Goal: Task Accomplishment & Management: Use online tool/utility

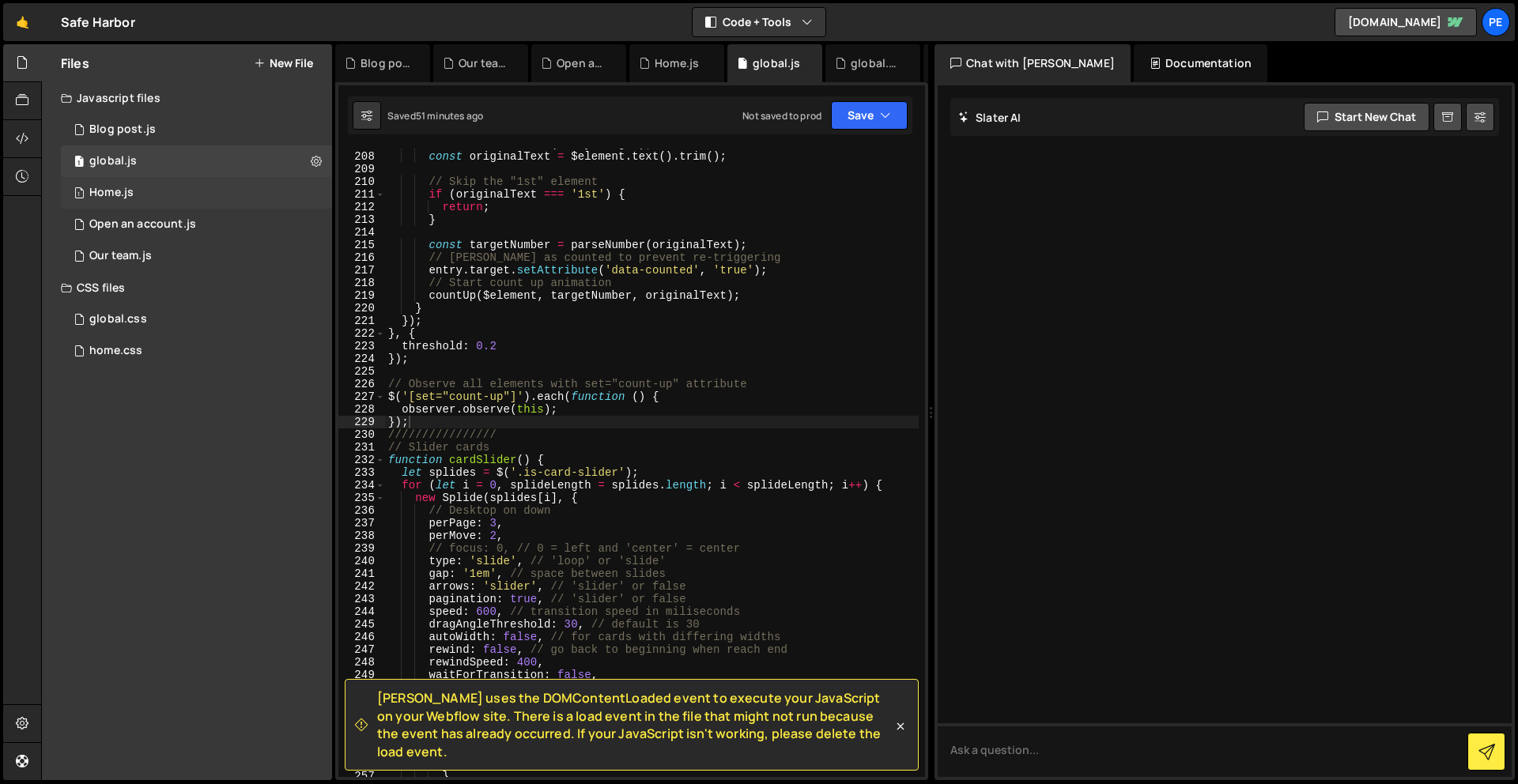
scroll to position [2654, 0]
click at [127, 187] on div "Home.js" at bounding box center [112, 192] width 44 height 14
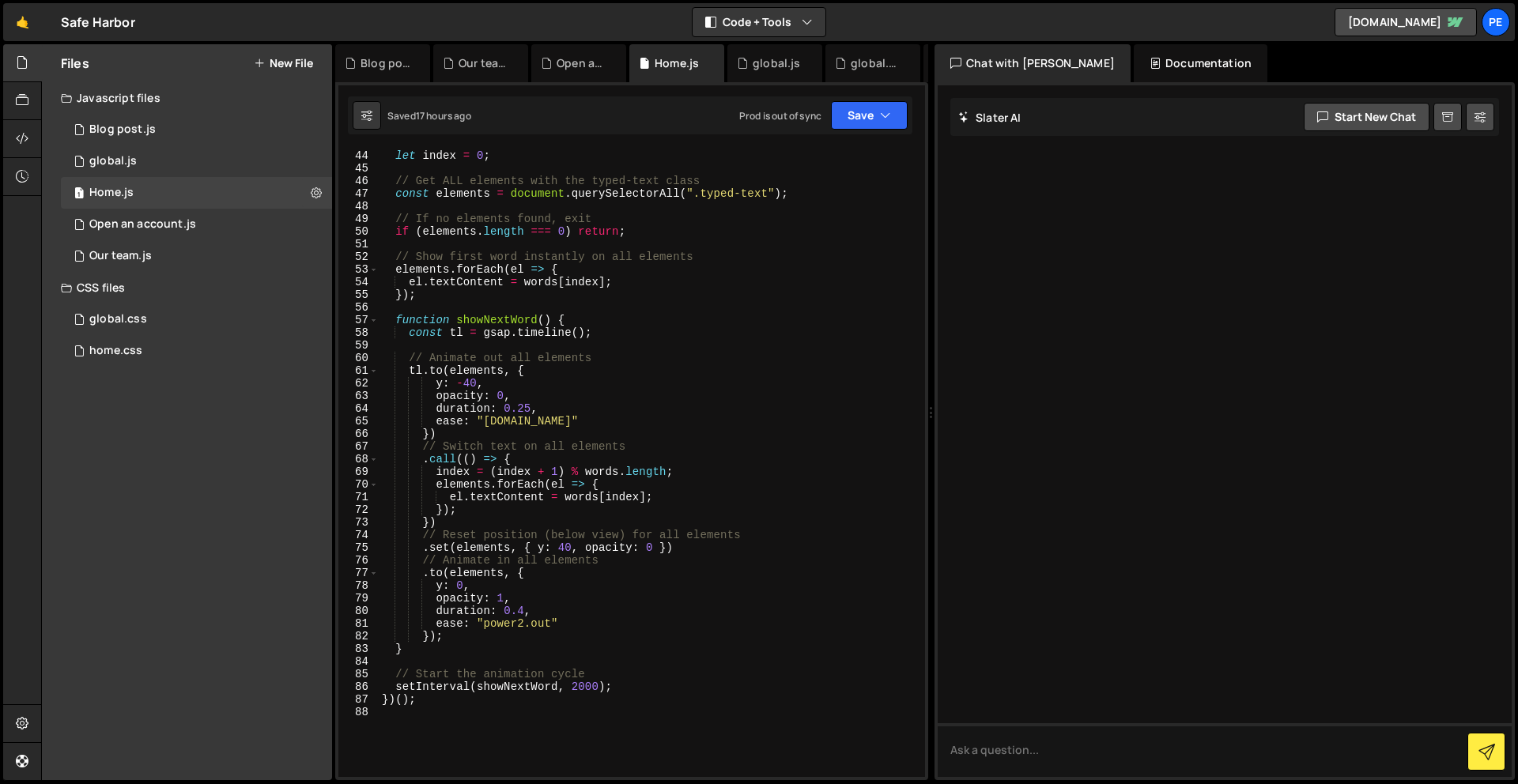
scroll to position [0, 0]
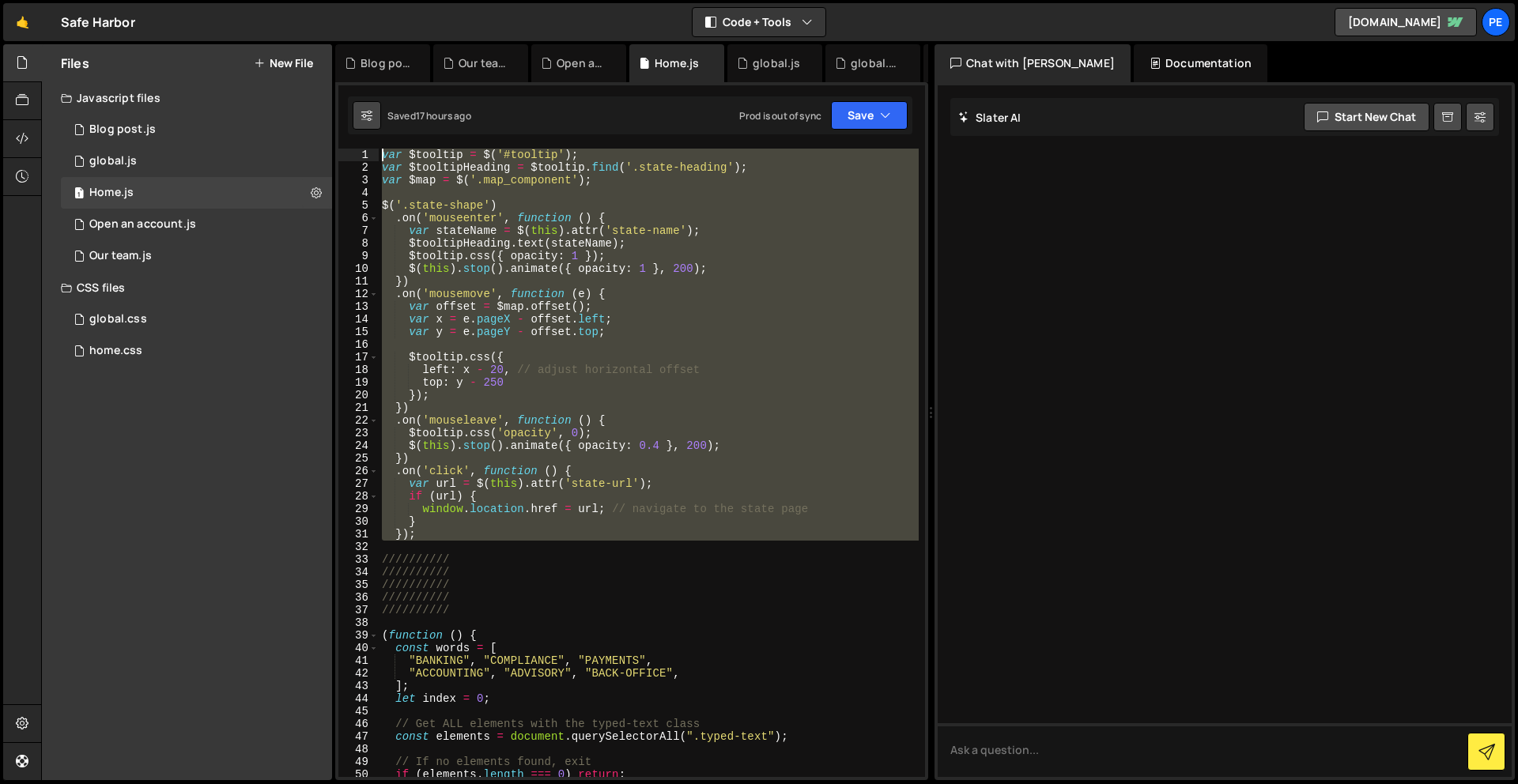
drag, startPoint x: 435, startPoint y: 535, endPoint x: 367, endPoint y: 121, distance: 419.5
click at [367, 121] on div "Debug Explain Copy Blog post.js Our team.js Open an account.js Home.js global.j…" at bounding box center [631, 413] width 593 height 736
type textarea "var $tooltip = $('#tooltip'); var $tooltipHeading = $tooltip.find('.state-headi…"
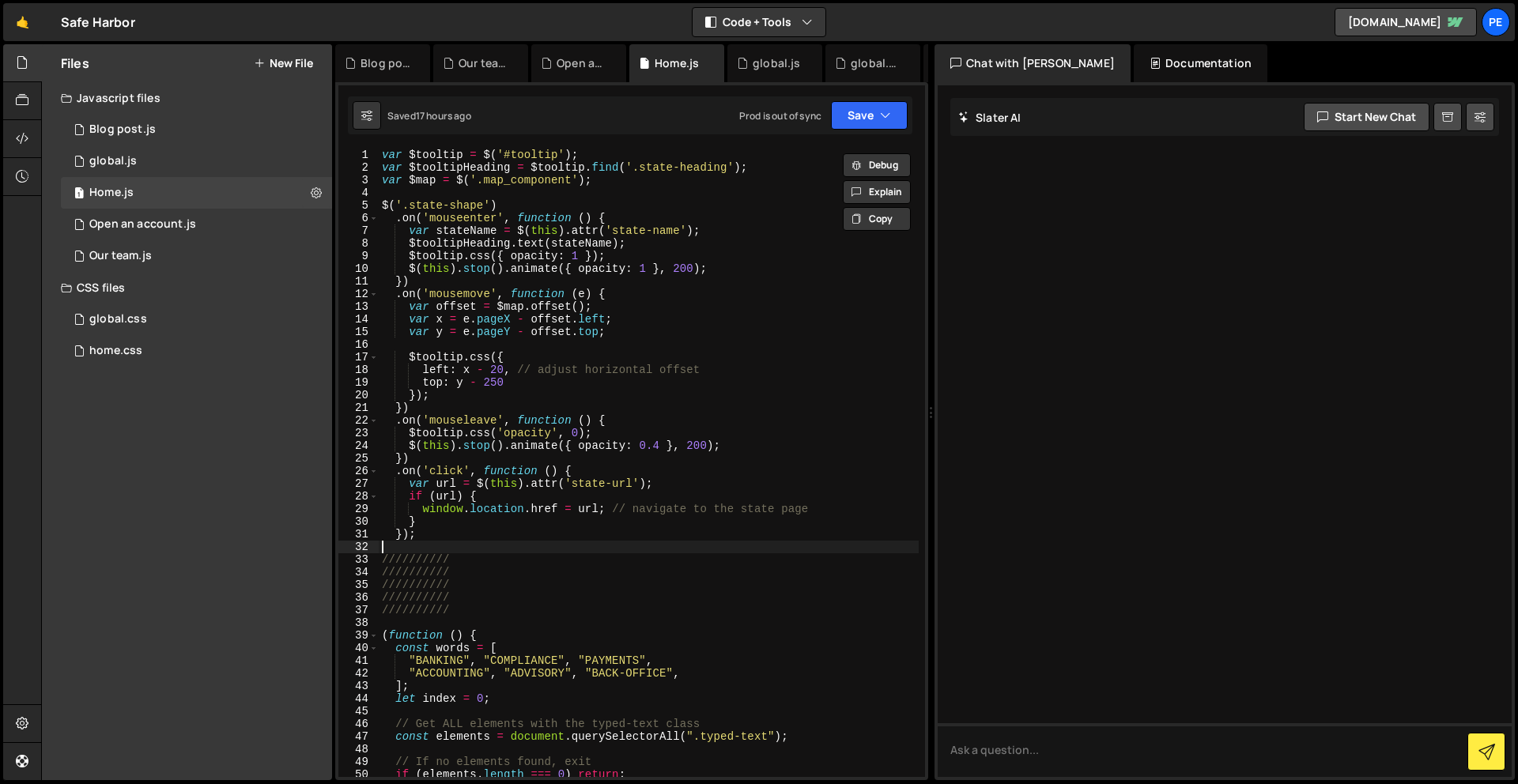
click at [423, 542] on div "var $tooltip = $ ( '#tooltip' ) ; var $tooltipHeading = $tooltip . find ( '.sta…" at bounding box center [648, 475] width 540 height 653
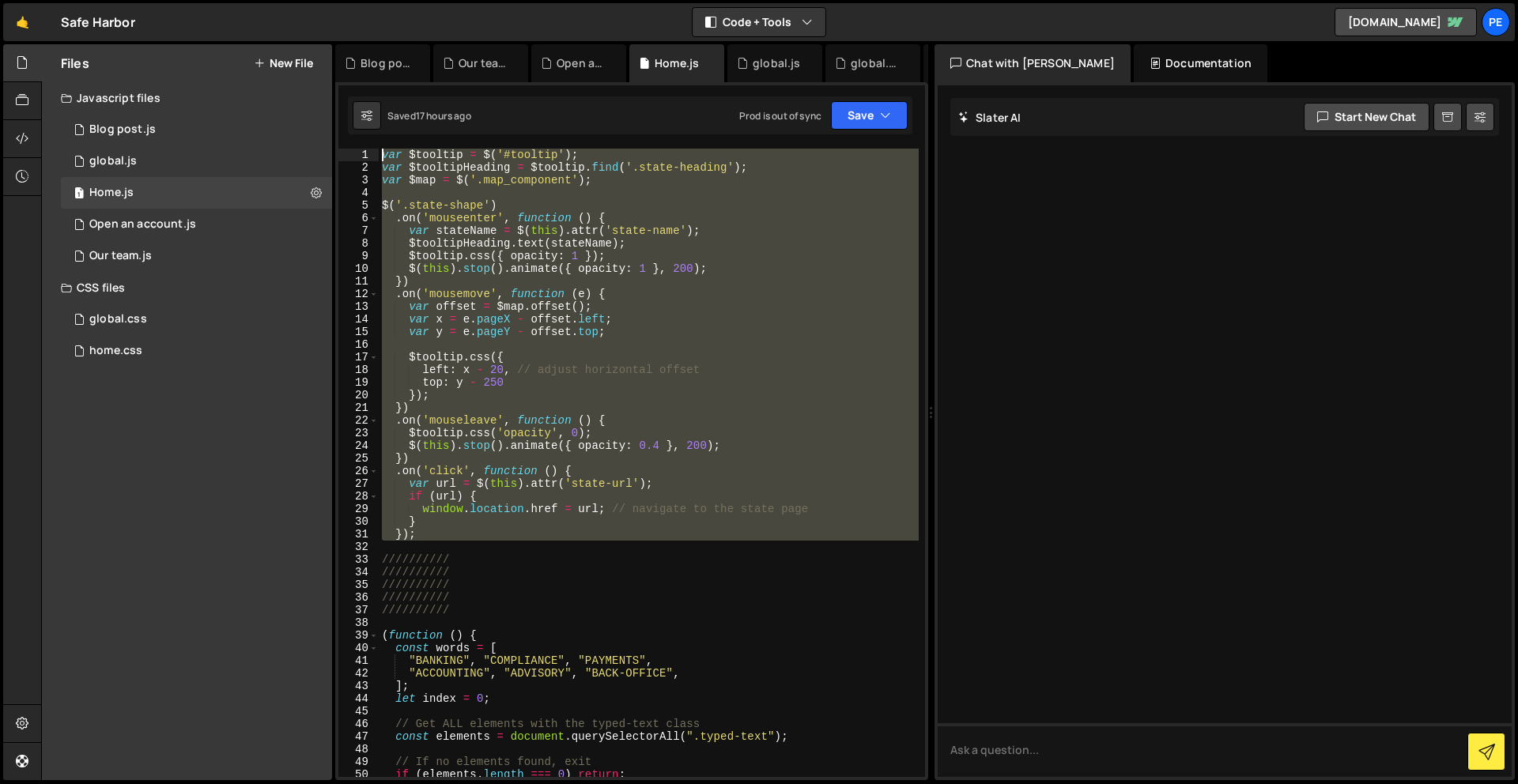
drag, startPoint x: 424, startPoint y: 541, endPoint x: 353, endPoint y: -29, distance: 574.4
click at [353, 0] on html "Projects [GEOGRAPHIC_DATA] Blog Pe Your current team is Perspective 1 Projects …" at bounding box center [759, 392] width 1518 height 784
paste textarea "}"
type textarea "});"
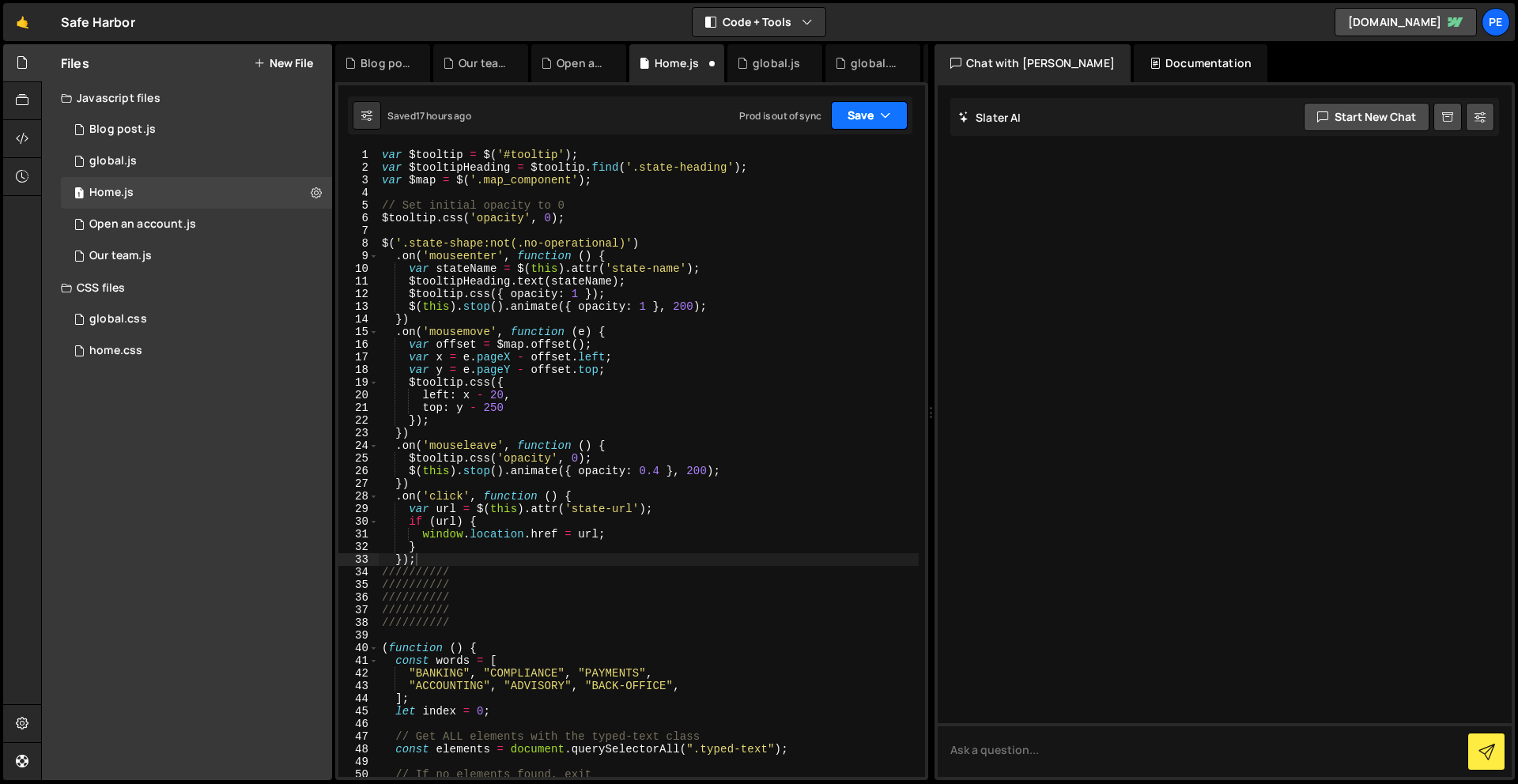
click at [857, 114] on button "Save" at bounding box center [869, 115] width 76 height 29
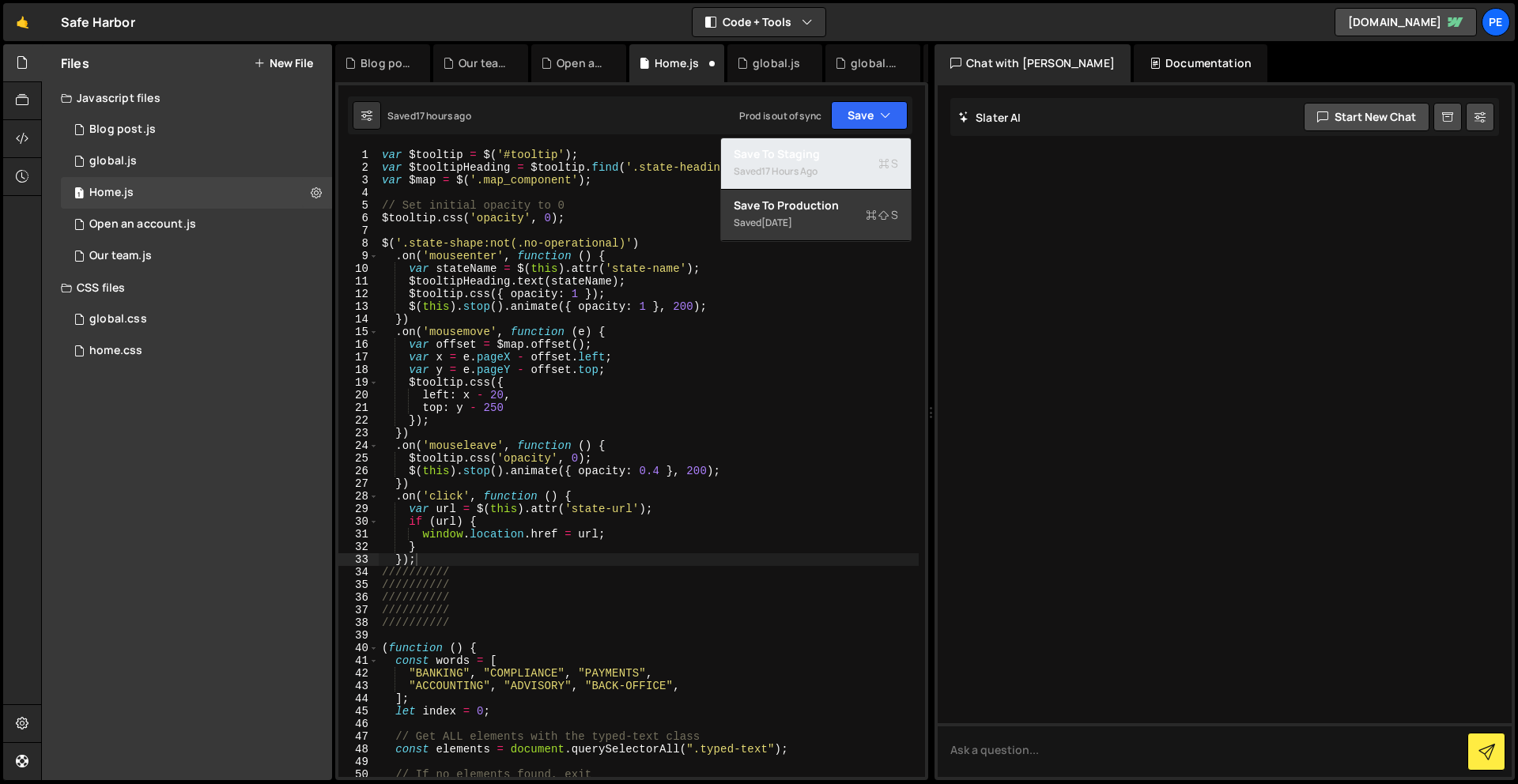
click at [797, 163] on div "Saved 17 hours ago" at bounding box center [816, 171] width 164 height 19
